Goal: Task Accomplishment & Management: Manage account settings

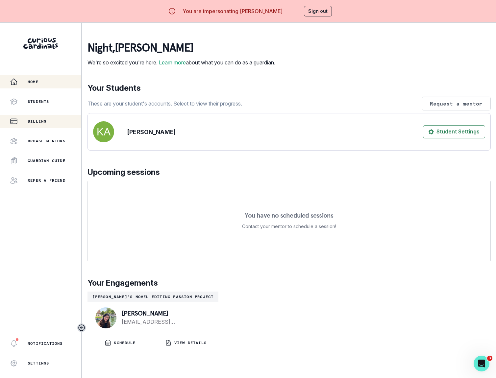
click at [46, 120] on p "Billing" at bounding box center [37, 121] width 19 height 5
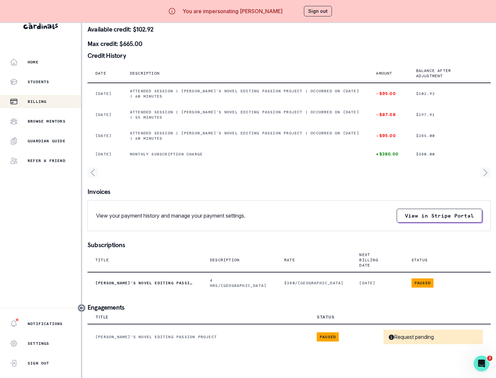
scroll to position [30, 0]
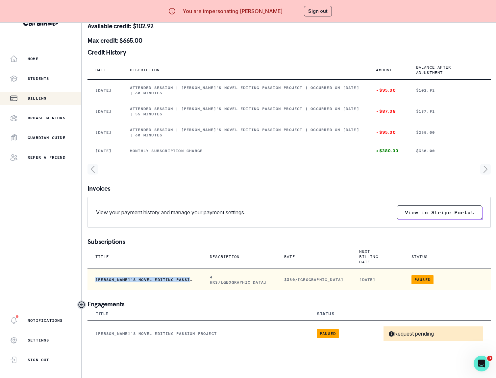
drag, startPoint x: 95, startPoint y: 270, endPoint x: 211, endPoint y: 270, distance: 115.8
click at [202, 270] on td "[PERSON_NAME]'s Novel Editing Passion Project" at bounding box center [145, 279] width 115 height 21
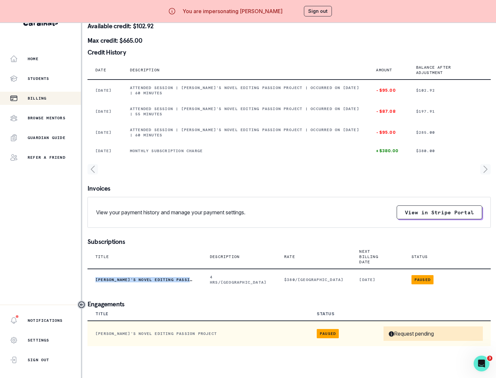
copy p "[PERSON_NAME]'s Novel Editing Passion Project"
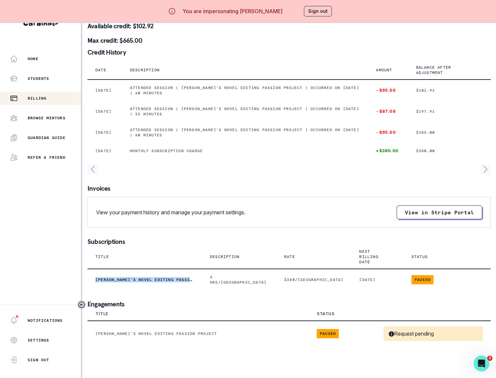
click at [323, 12] on button "Sign out" at bounding box center [318, 11] width 28 height 11
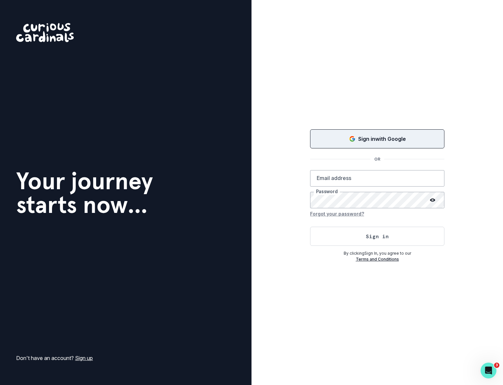
click at [340, 137] on div "Sign in with Google" at bounding box center [377, 139] width 118 height 8
